Goal: Task Accomplishment & Management: Manage account settings

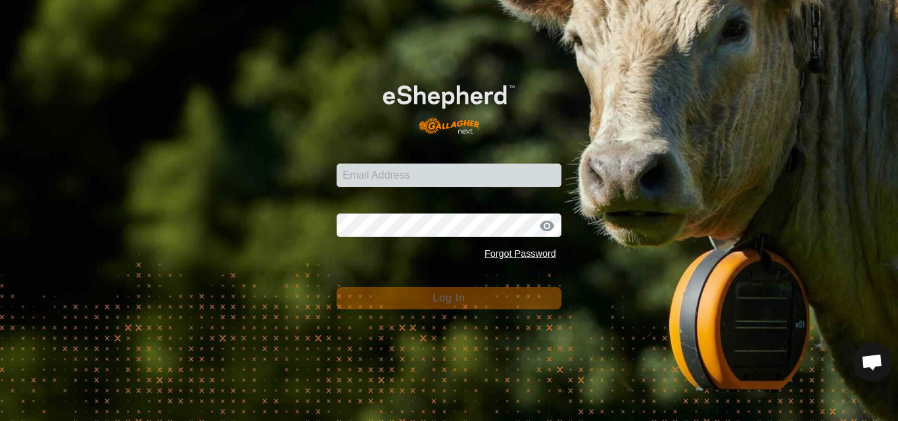
click at [432, 170] on input "Email Address" at bounding box center [449, 176] width 225 height 24
type input "[PERSON_NAME][EMAIL_ADDRESS][DOMAIN_NAME]"
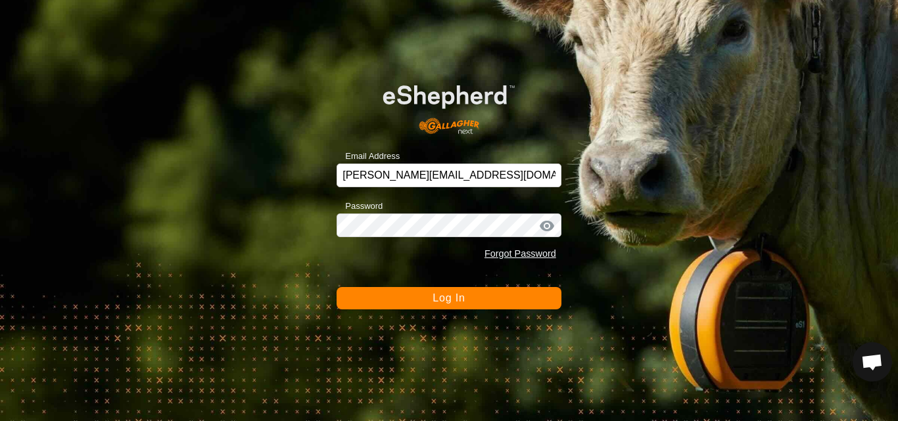
click at [452, 293] on span "Log In" at bounding box center [449, 298] width 32 height 11
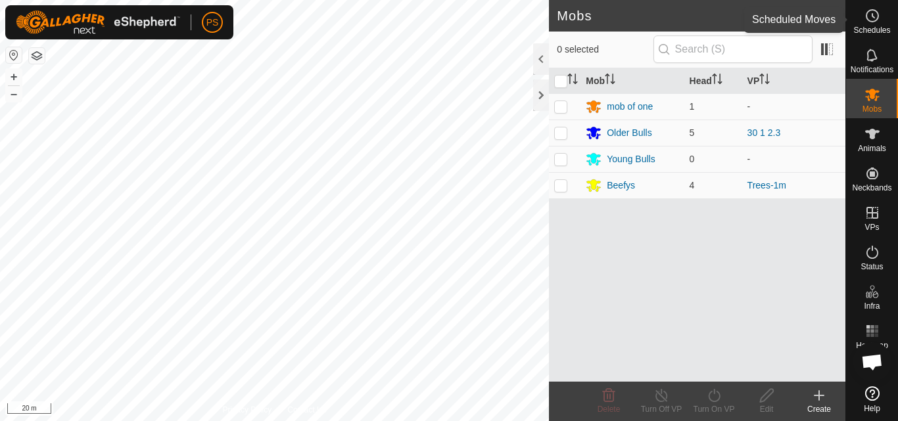
click at [871, 12] on icon at bounding box center [873, 16] width 16 height 16
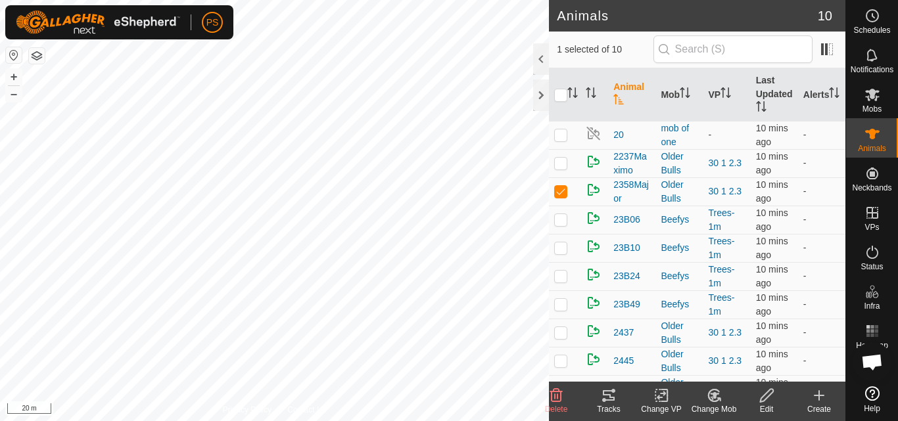
click at [612, 393] on icon at bounding box center [609, 396] width 16 height 16
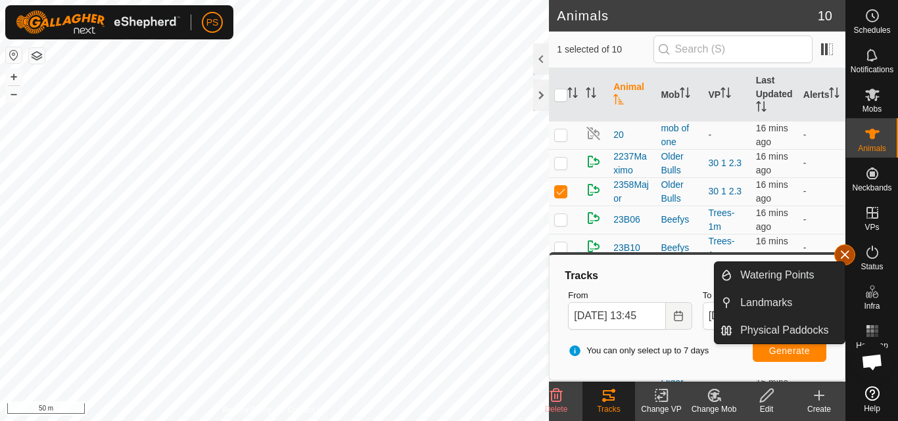
click at [849, 251] on button "button" at bounding box center [844, 255] width 21 height 21
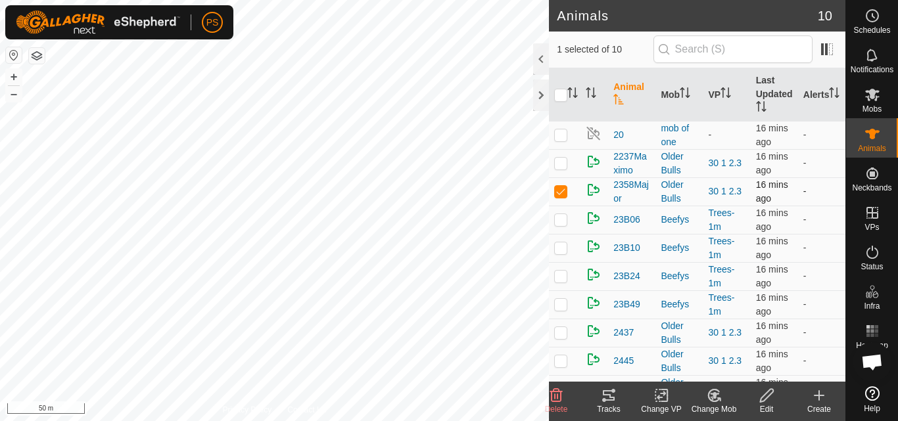
click at [559, 187] on p-checkbox at bounding box center [560, 191] width 13 height 11
checkbox input "false"
